Goal: Navigation & Orientation: Find specific page/section

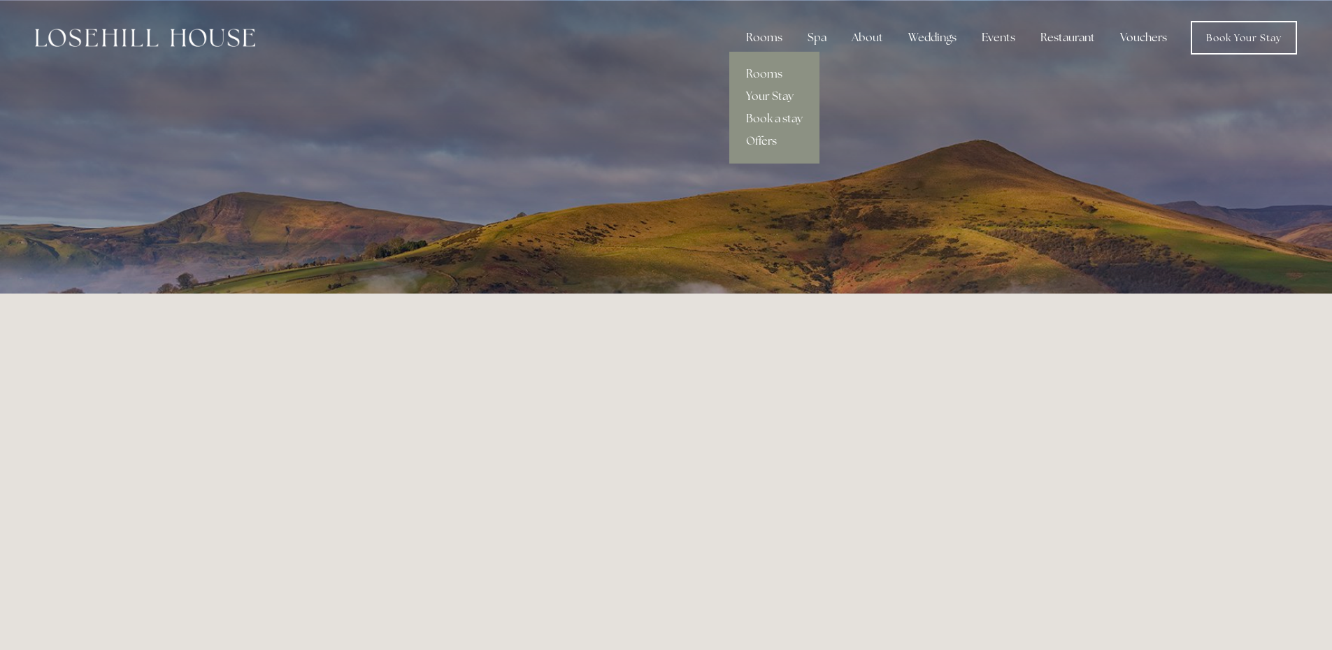
click at [759, 43] on div "Rooms" at bounding box center [764, 38] width 59 height 28
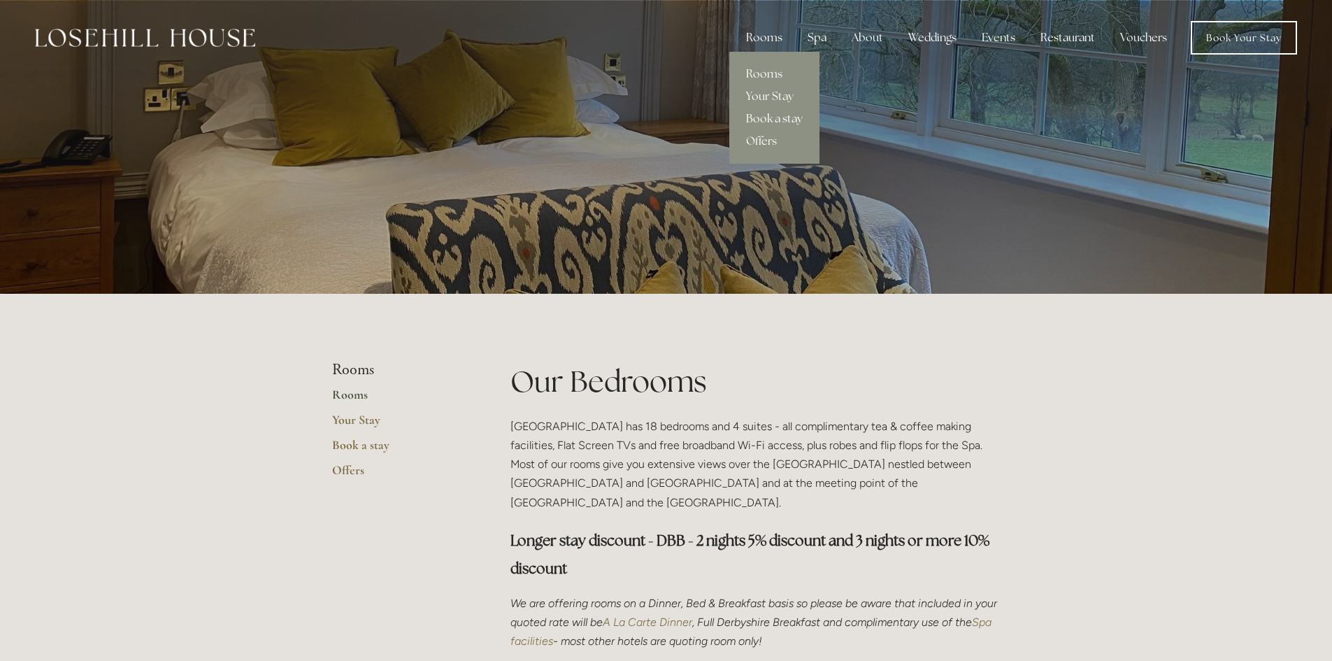
click at [764, 122] on link "Book a stay" at bounding box center [775, 119] width 90 height 22
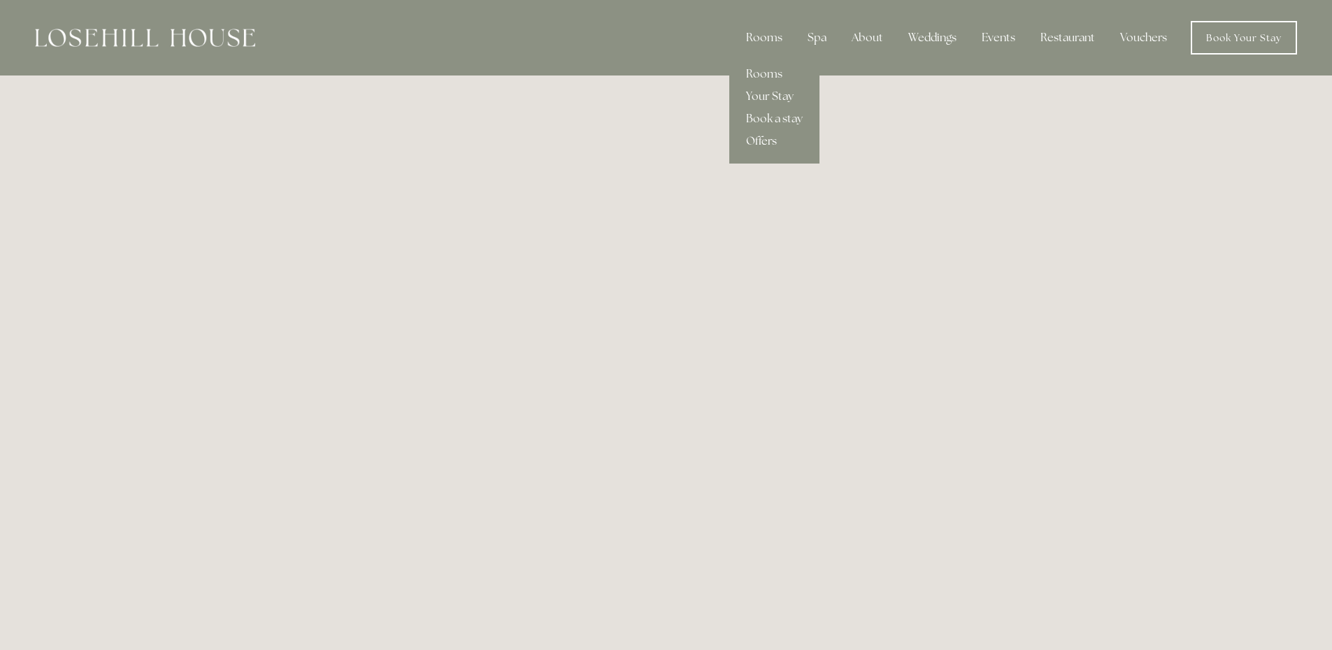
click at [753, 143] on link "Offers" at bounding box center [775, 141] width 90 height 22
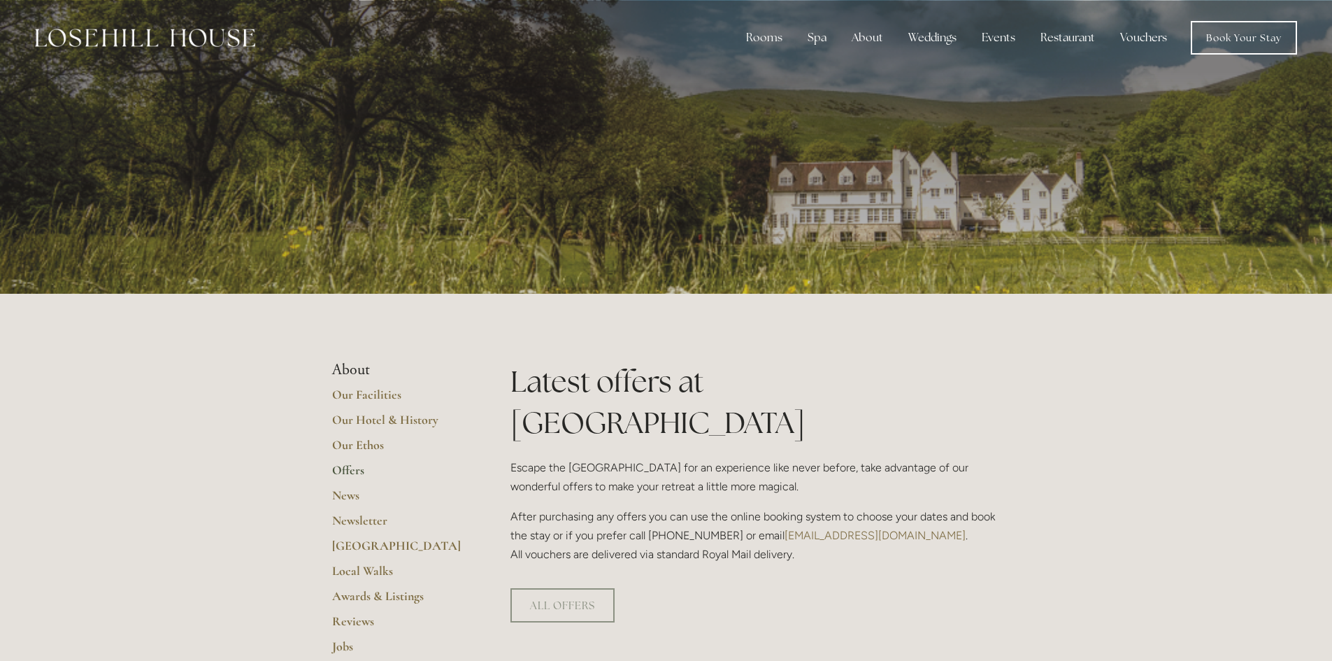
click at [1139, 34] on link "Vouchers" at bounding box center [1143, 38] width 69 height 28
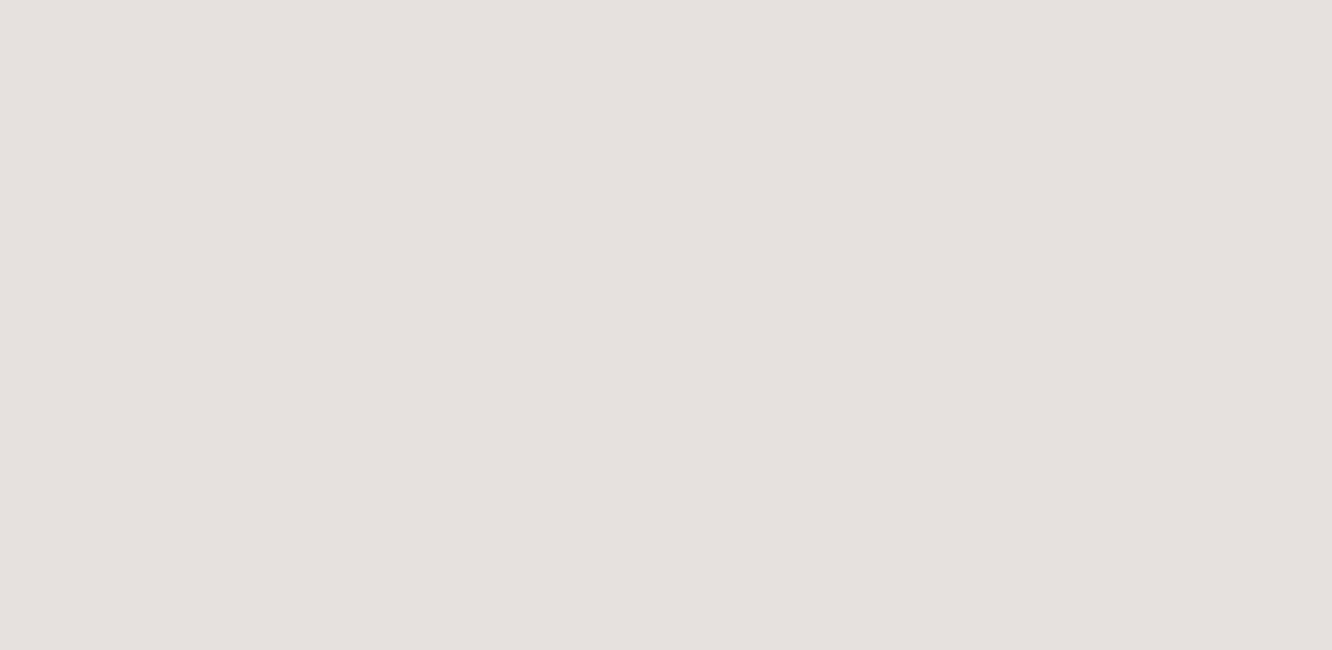
scroll to position [434, 0]
